Goal: Transaction & Acquisition: Subscribe to service/newsletter

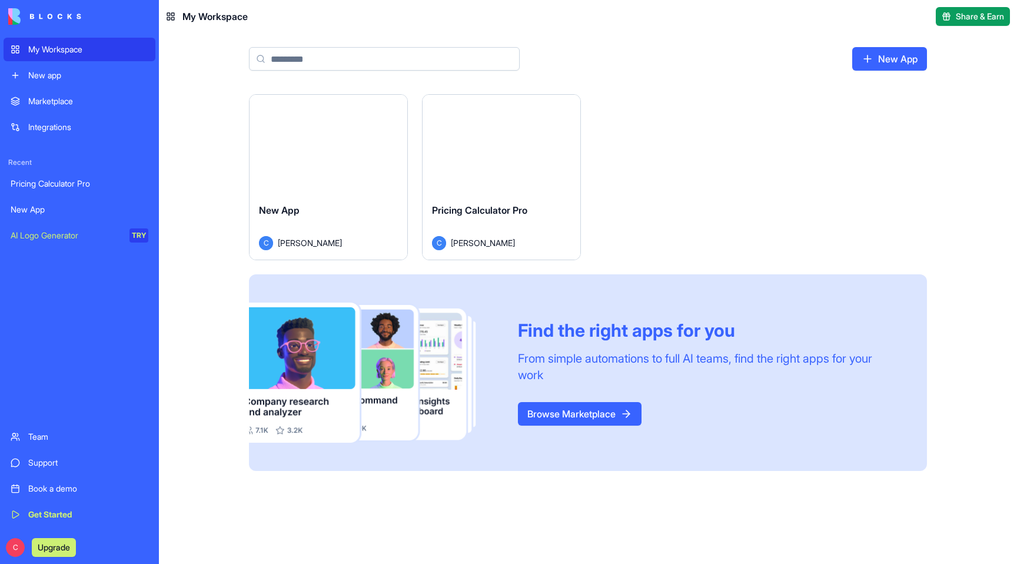
click at [9, 12] on img at bounding box center [44, 16] width 73 height 16
click at [16, 13] on img at bounding box center [44, 16] width 73 height 16
click at [43, 434] on div "Team" at bounding box center [88, 437] width 120 height 12
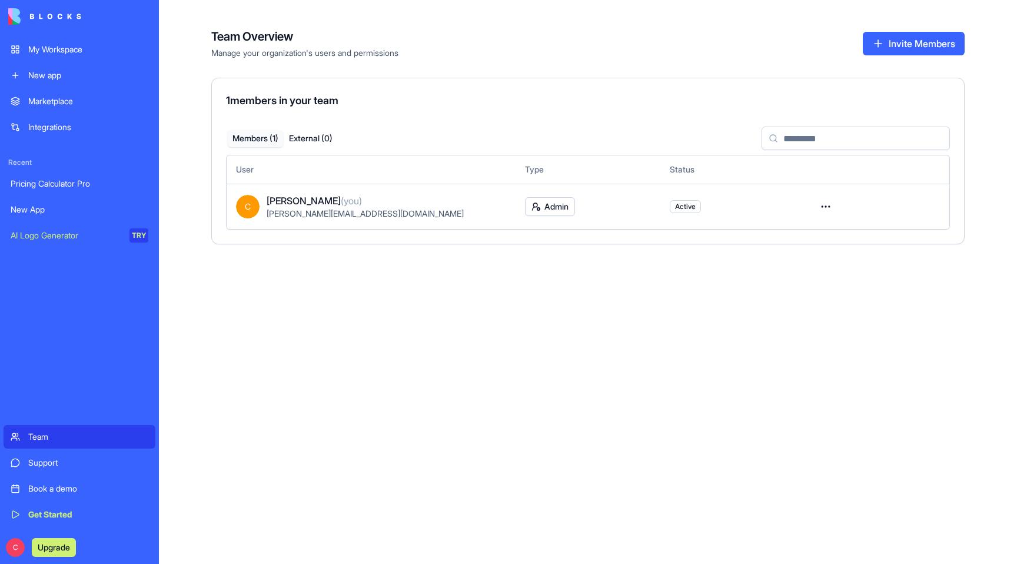
click at [41, 467] on div "Support" at bounding box center [88, 463] width 120 height 12
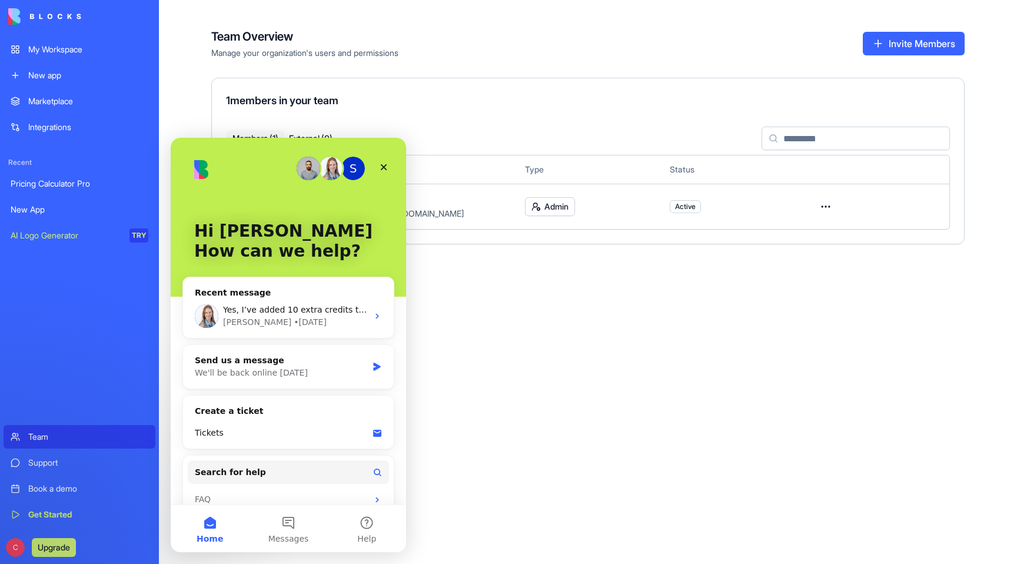
click at [41, 488] on div "Book a demo" at bounding box center [88, 489] width 120 height 12
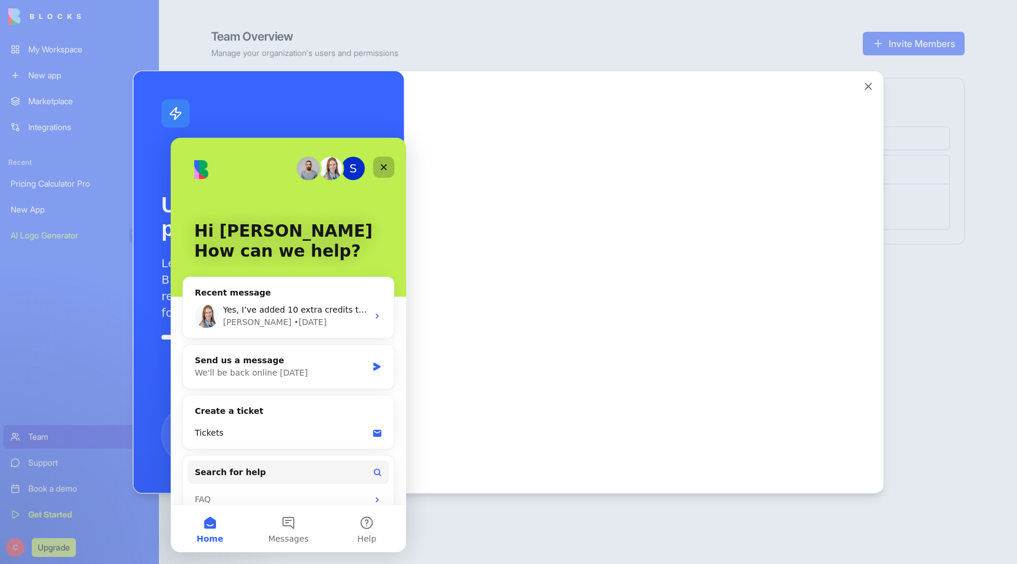
click at [380, 167] on icon "Close" at bounding box center [383, 166] width 9 height 9
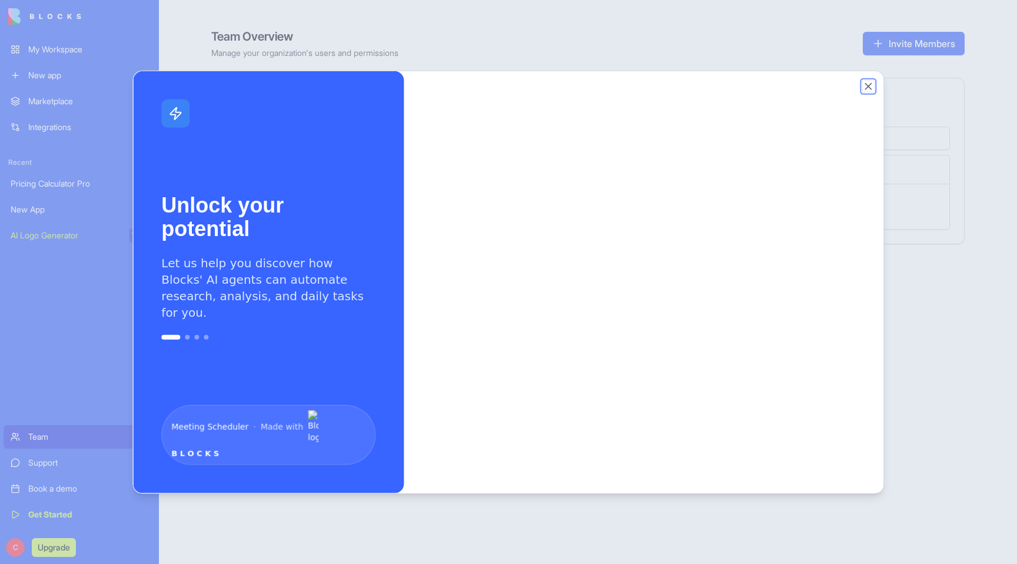
click at [868, 89] on button "Close" at bounding box center [869, 87] width 12 height 12
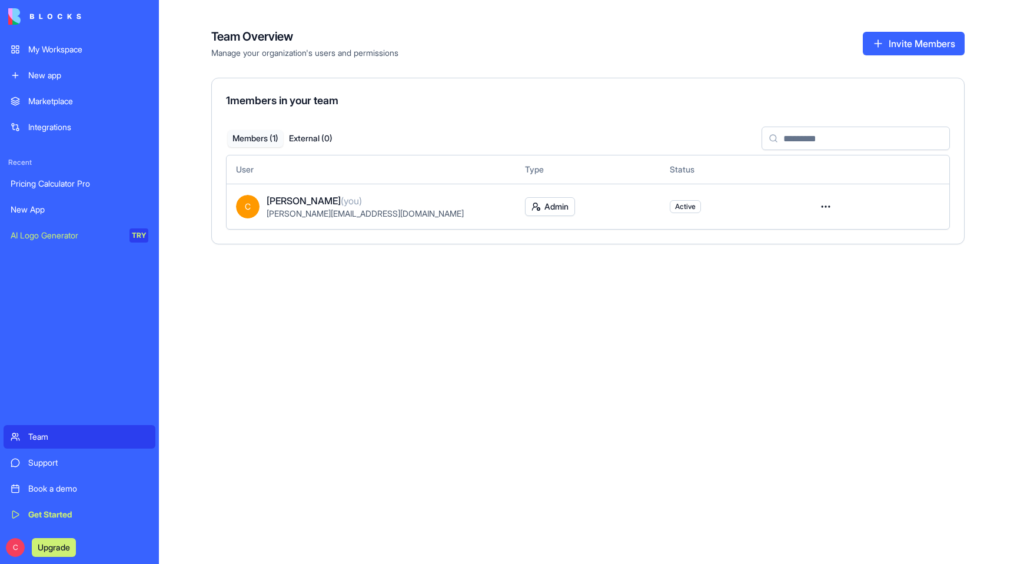
click at [64, 543] on button "Upgrade" at bounding box center [54, 547] width 44 height 19
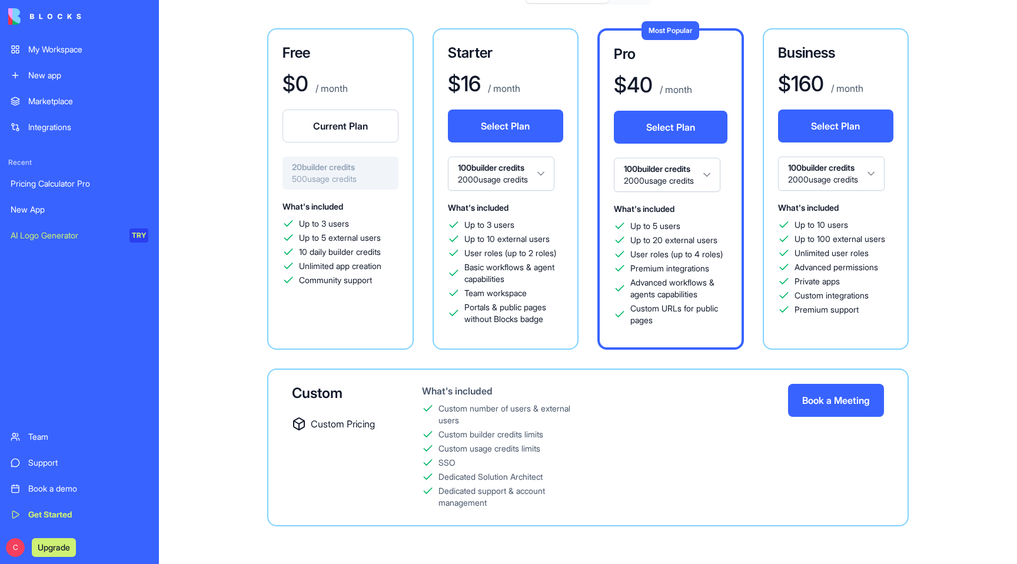
scroll to position [72, 0]
